Goal: Communication & Community: Ask a question

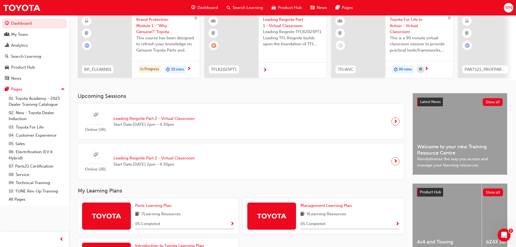
scroll to position [54, 0]
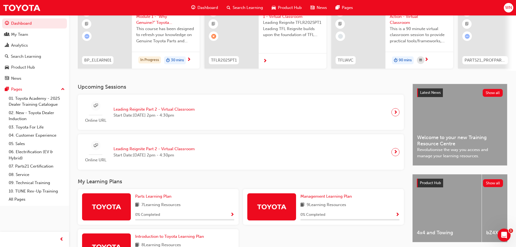
click at [397, 114] on span "next-icon" at bounding box center [395, 112] width 4 height 8
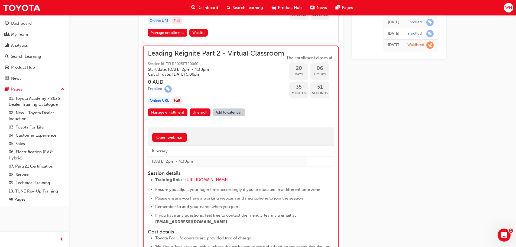
scroll to position [1854, 0]
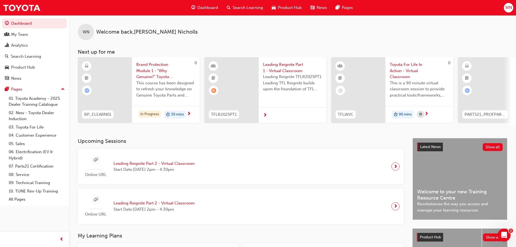
click at [393, 208] on span "next-icon" at bounding box center [395, 206] width 4 height 8
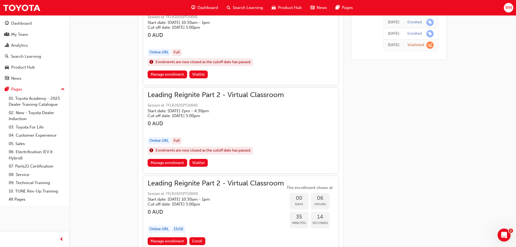
scroll to position [407, 0]
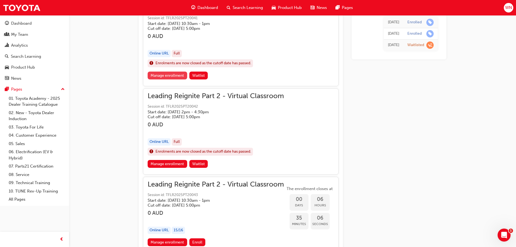
click at [175, 75] on link "Manage enrollment" at bounding box center [168, 75] width 40 height 8
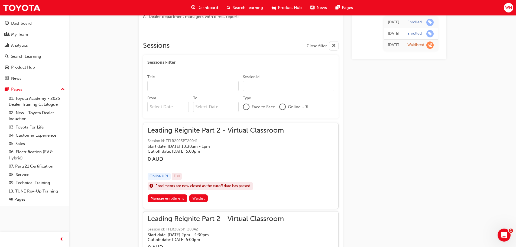
scroll to position [271, 0]
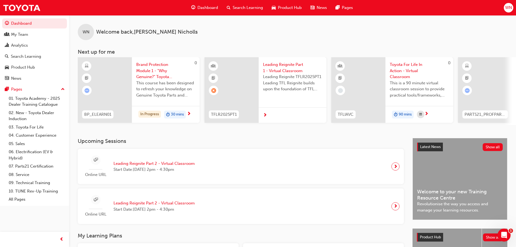
click at [396, 168] on span "next-icon" at bounding box center [395, 166] width 4 height 8
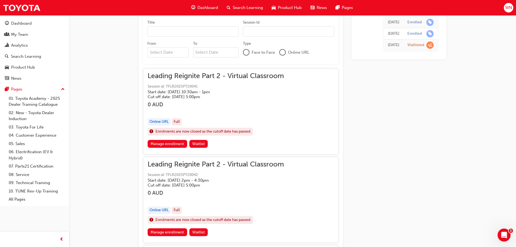
scroll to position [326, 0]
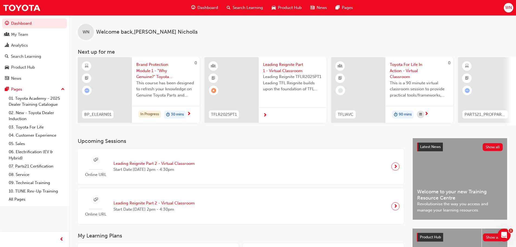
click at [511, 6] on span "WN" at bounding box center [508, 8] width 7 height 6
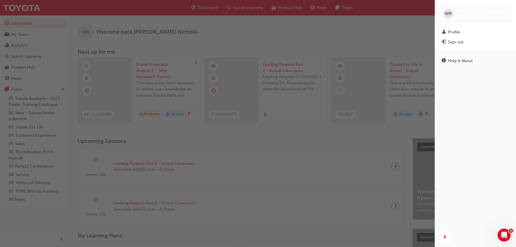
click at [511, 6] on div "[PERSON_NAME] 316712" at bounding box center [475, 13] width 73 height 18
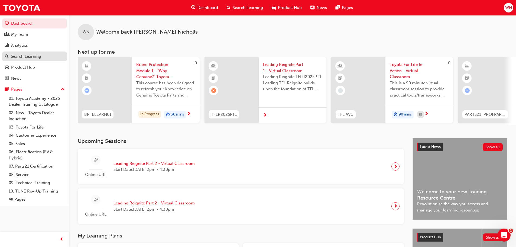
click at [33, 57] on div "Search Learning" at bounding box center [26, 56] width 30 height 6
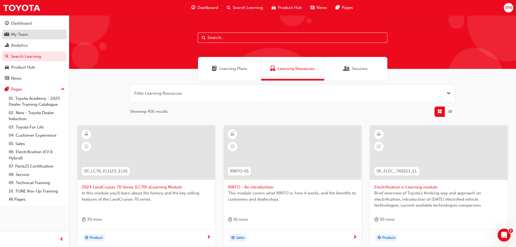
click at [29, 34] on div "My Team" at bounding box center [34, 34] width 59 height 7
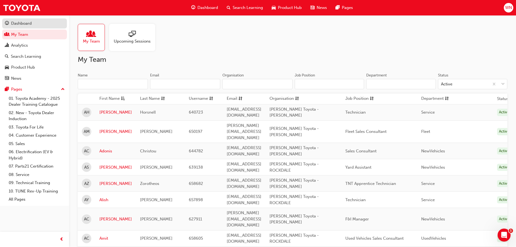
click at [29, 22] on div "Dashboard" at bounding box center [21, 23] width 21 height 6
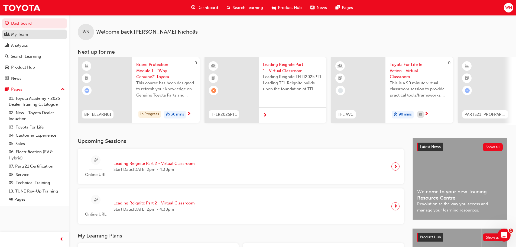
click at [24, 34] on div "My Team" at bounding box center [19, 34] width 17 height 6
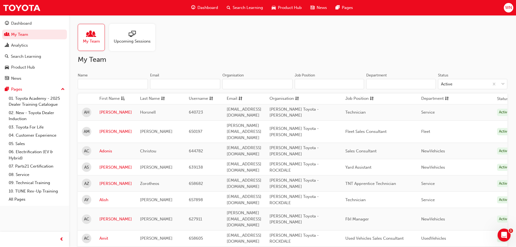
click at [389, 84] on input "Department" at bounding box center [400, 84] width 69 height 10
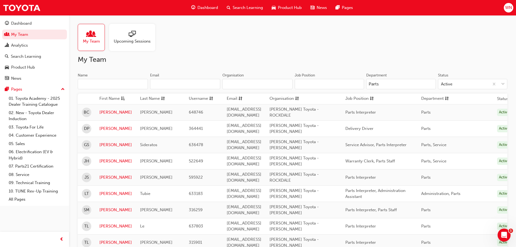
type input "Parts"
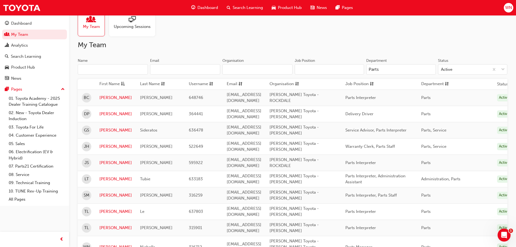
scroll to position [27, 0]
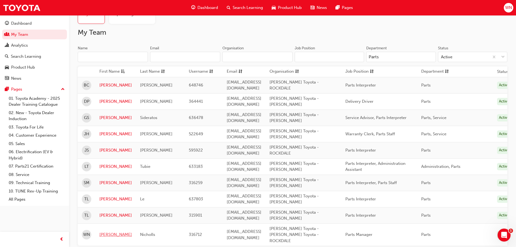
click at [107, 231] on link "[PERSON_NAME]" at bounding box center [115, 234] width 32 height 6
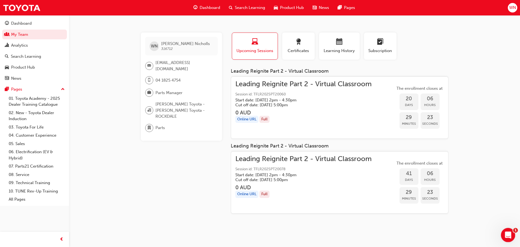
click at [504, 231] on div "Open Intercom Messenger" at bounding box center [507, 234] width 18 height 18
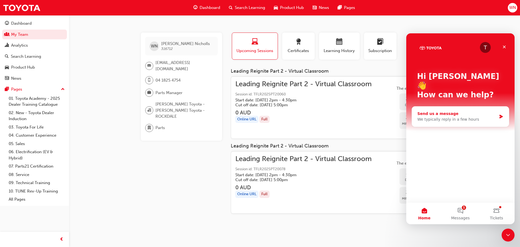
click at [431, 116] on div "We typically reply in a few hours" at bounding box center [456, 119] width 79 height 6
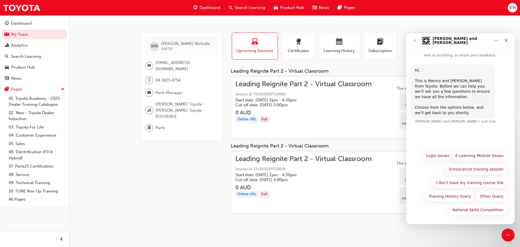
click at [423, 130] on div "Hi, ​ This is [PERSON_NAME] and [PERSON_NAME] from Toyota. Before we can help y…" at bounding box center [460, 97] width 100 height 66
click at [477, 170] on button "Enrol/cancel training session" at bounding box center [476, 168] width 63 height 11
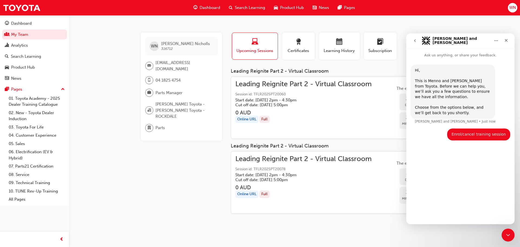
click at [423, 156] on div "Hi, ​ This is [PERSON_NAME] and [PERSON_NAME] from Toyota. Before we can help y…" at bounding box center [460, 138] width 108 height 161
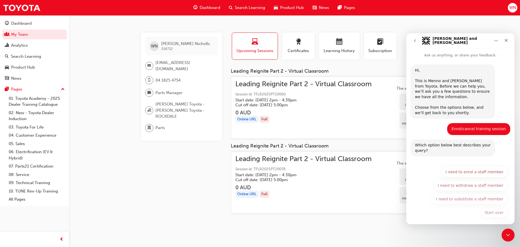
scroll to position [3, 0]
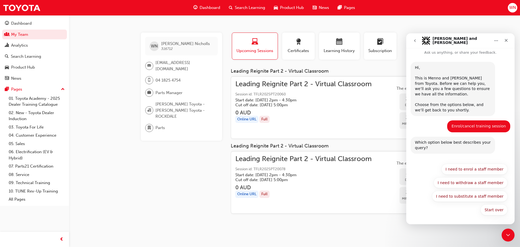
click at [420, 156] on div "Which option below best describes your query? [PERSON_NAME] and [PERSON_NAME] •…" at bounding box center [460, 148] width 100 height 24
click at [485, 208] on button "Start over" at bounding box center [493, 209] width 27 height 11
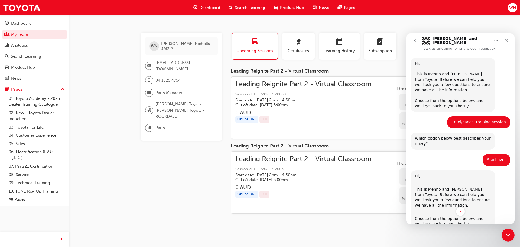
scroll to position [0, 0]
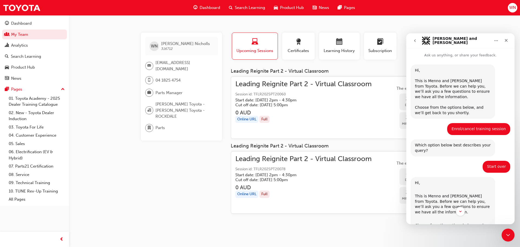
click at [463, 128] on div "Enrol/cancel training session" at bounding box center [478, 128] width 54 height 5
click at [506, 41] on icon "Close" at bounding box center [506, 40] width 3 height 3
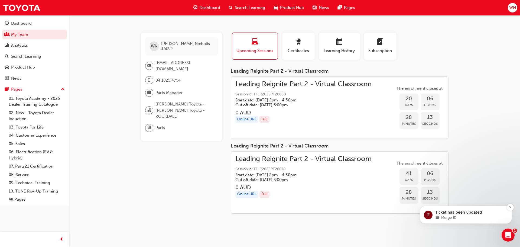
click at [446, 212] on p "Ticket has been updated" at bounding box center [470, 212] width 70 height 5
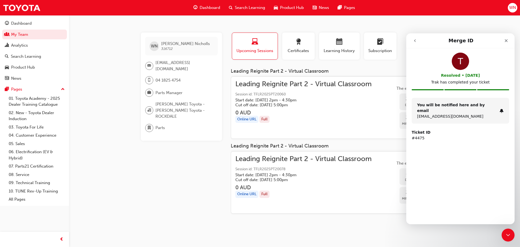
click at [438, 146] on div "T Resolved • [DATE] Trak has completed your ticket You will be notified here an…" at bounding box center [460, 122] width 108 height 148
click at [431, 151] on div "T Resolved • [DATE] Trak has completed your ticket You will be notified here an…" at bounding box center [460, 122] width 108 height 148
click at [427, 135] on p "#4475" at bounding box center [459, 138] width 97 height 6
click at [436, 186] on div "T Resolved • [DATE] Trak has completed your ticket You will be notified here an…" at bounding box center [460, 122] width 108 height 148
click at [437, 178] on div "T Resolved • [DATE] Trak has completed your ticket You will be notified here an…" at bounding box center [460, 122] width 108 height 148
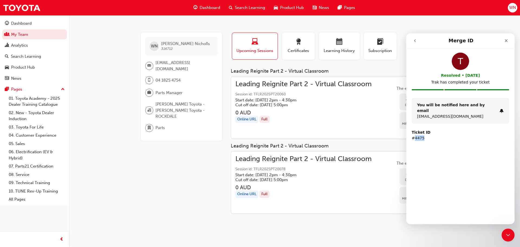
click at [437, 178] on div "T Resolved • [DATE] Trak has completed your ticket You will be notified here an…" at bounding box center [460, 122] width 108 height 148
click at [439, 149] on div "T Resolved • [DATE] Trak has completed your ticket You will be notified here an…" at bounding box center [460, 122] width 108 height 148
click at [507, 38] on icon "Close" at bounding box center [506, 40] width 4 height 4
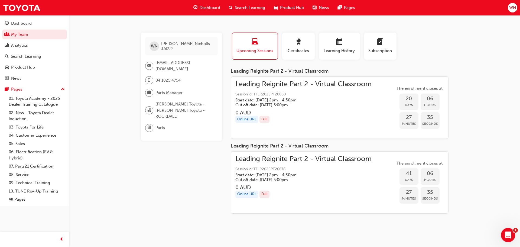
click at [508, 234] on icon "Open Intercom Messenger" at bounding box center [507, 234] width 9 height 9
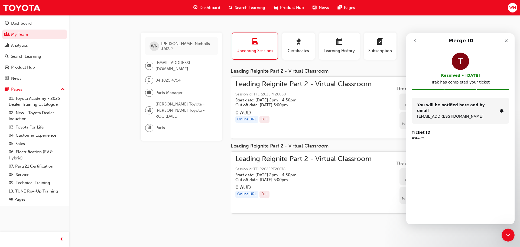
click at [439, 163] on div "T Resolved • [DATE] Trak has completed your ticket You will be notified here an…" at bounding box center [460, 122] width 108 height 148
click at [446, 106] on strong "You will be notified here and by email" at bounding box center [451, 108] width 68 height 10
click at [474, 113] on div "You will be notified here and by email [EMAIL_ADDRESS][DOMAIN_NAME]" at bounding box center [459, 111] width 97 height 26
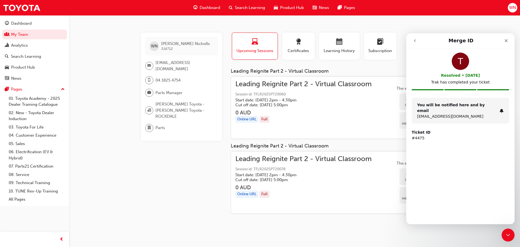
click at [448, 135] on p "#4475" at bounding box center [459, 138] width 97 height 6
click at [455, 139] on div "You will be notified here and by email [EMAIL_ADDRESS][DOMAIN_NAME] Ticket ID #…" at bounding box center [460, 122] width 108 height 49
click at [446, 135] on p "#4475" at bounding box center [459, 138] width 97 height 6
click at [462, 61] on div "T" at bounding box center [460, 61] width 17 height 17
click at [463, 83] on p "Trak has completed your ticket" at bounding box center [459, 82] width 97 height 6
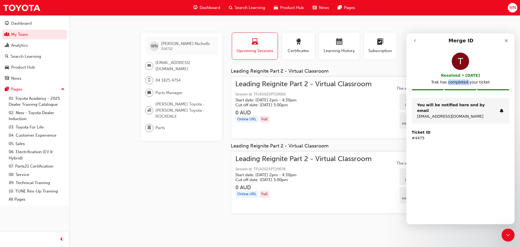
click at [463, 83] on p "Trak has completed your ticket" at bounding box center [459, 82] width 97 height 6
click at [468, 129] on div "Ticket ID #4475" at bounding box center [459, 134] width 97 height 11
click at [501, 109] on icon "Intercom messenger" at bounding box center [501, 111] width 4 height 4
click at [479, 135] on p "#4475" at bounding box center [459, 138] width 97 height 6
click at [505, 40] on icon "Close" at bounding box center [506, 40] width 4 height 4
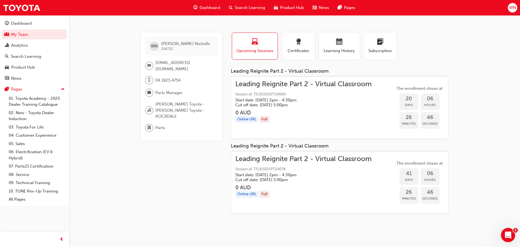
click at [503, 231] on div "Open Intercom Messenger" at bounding box center [507, 234] width 18 height 18
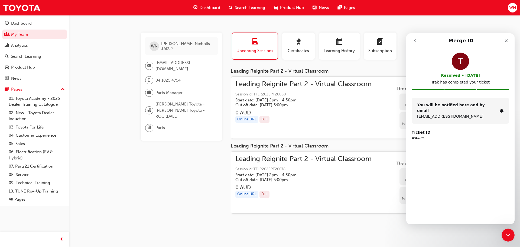
click at [414, 39] on icon "go back" at bounding box center [415, 40] width 4 height 4
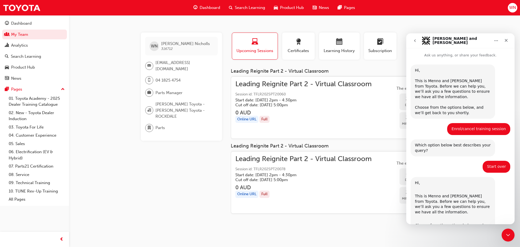
scroll to position [96, 0]
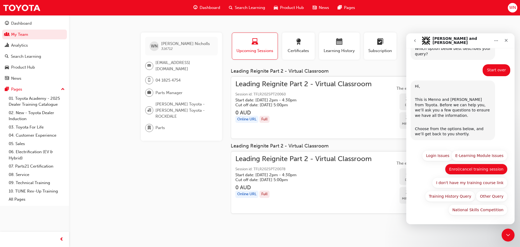
click at [472, 168] on button "Enrol/cancel training session" at bounding box center [476, 168] width 63 height 11
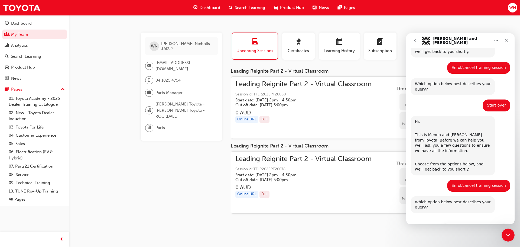
scroll to position [120, 0]
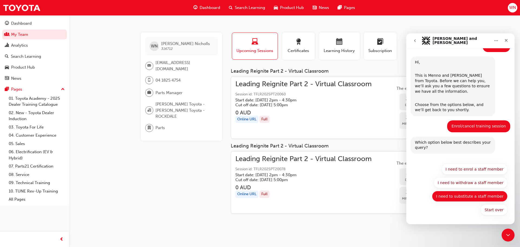
click at [476, 194] on button "I need to substitute a staff member" at bounding box center [470, 196] width 76 height 11
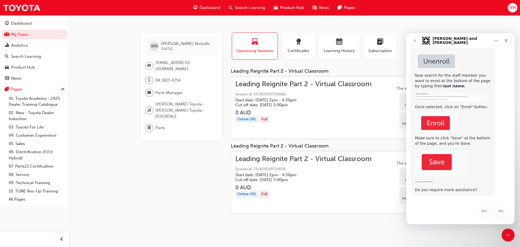
scroll to position [293, 0]
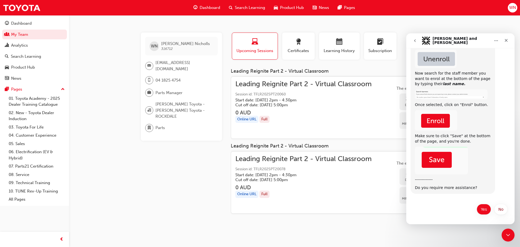
click at [481, 208] on button "Yes" at bounding box center [483, 209] width 14 height 11
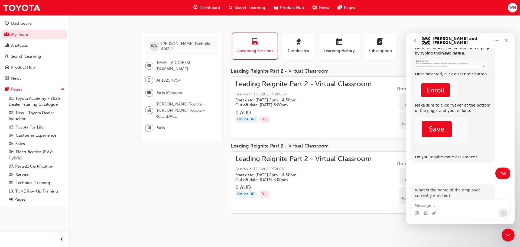
scroll to position [336, 0]
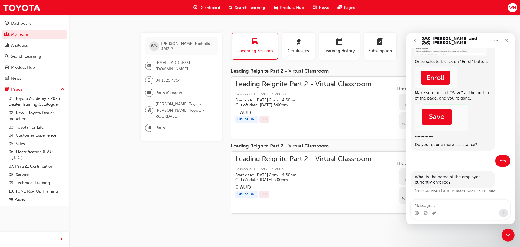
click at [439, 206] on textarea "Message…" at bounding box center [460, 203] width 99 height 9
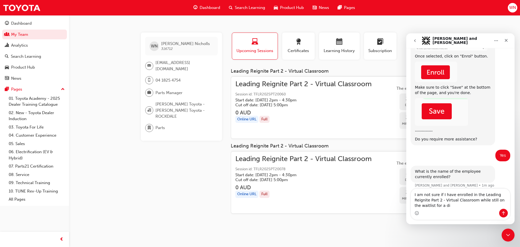
scroll to position [346, 0]
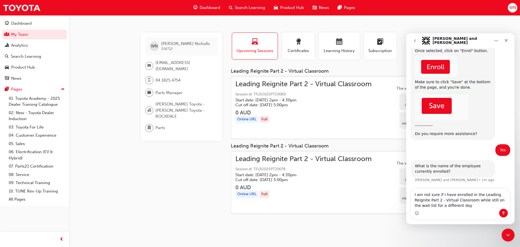
click at [440, 206] on textarea "I am not sure if I have enrolled in the Leading Reignite Part 2 - Virtual Class…" at bounding box center [460, 198] width 99 height 20
drag, startPoint x: 465, startPoint y: 205, endPoint x: 469, endPoint y: 206, distance: 3.6
click at [468, 206] on textarea "I am not sure if I have enrolled in the Leading Reignite Part 2 - Virtual Class…" at bounding box center [460, 198] width 99 height 20
click at [478, 206] on textarea "I am not sure if I have enrolled in the Leading Reignite Part 2 - Virtual Class…" at bounding box center [460, 198] width 99 height 20
type textarea "I am not sure if I have enrolled in the Leading Reignite Part 2 - Virtual Class…"
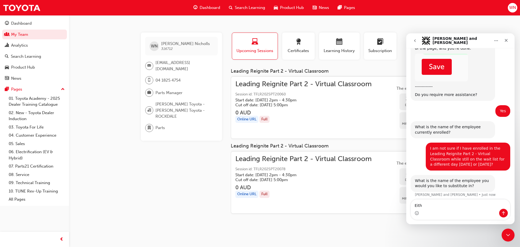
scroll to position [389, 0]
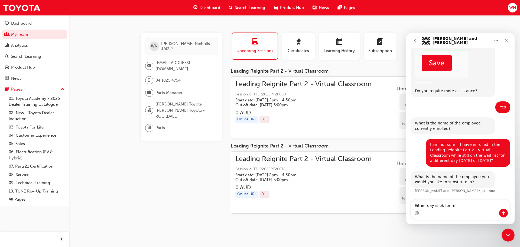
type textarea "Either day is ok for me"
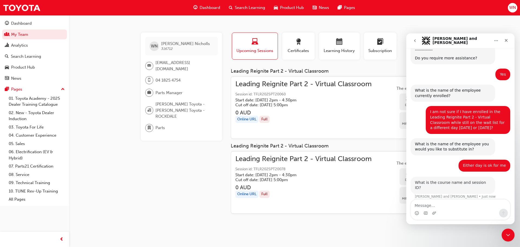
scroll to position [421, 0]
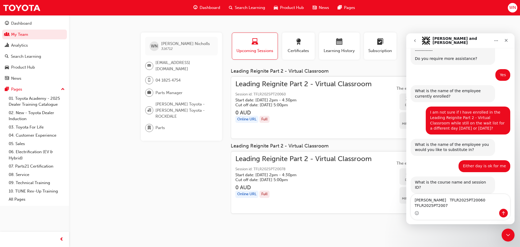
type textarea "[PERSON_NAME] TFLR2025PT20060 TFLR2025PT20078"
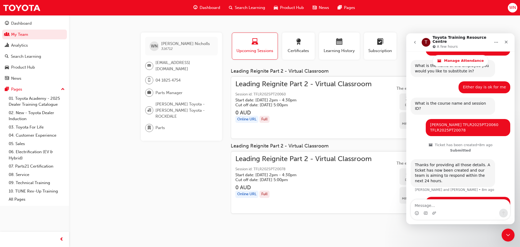
scroll to position [683, 0]
